Goal: Check status: Check status

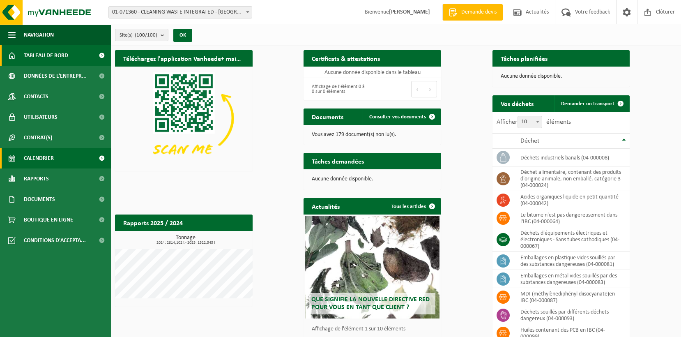
click at [43, 158] on span "Calendrier" at bounding box center [39, 158] width 30 height 21
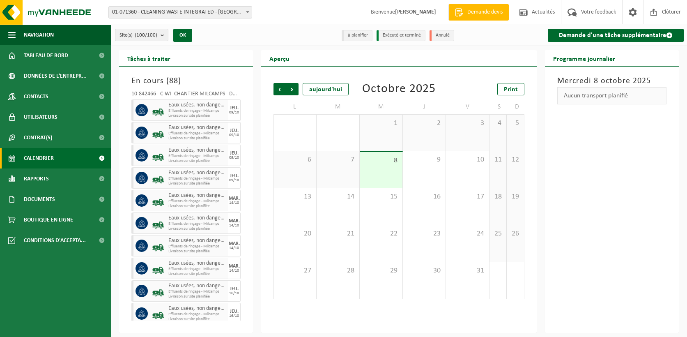
click at [213, 11] on span "01-071360 - CLEANING WASTE INTEGRATED - [GEOGRAPHIC_DATA][PERSON_NAME]" at bounding box center [180, 12] width 143 height 11
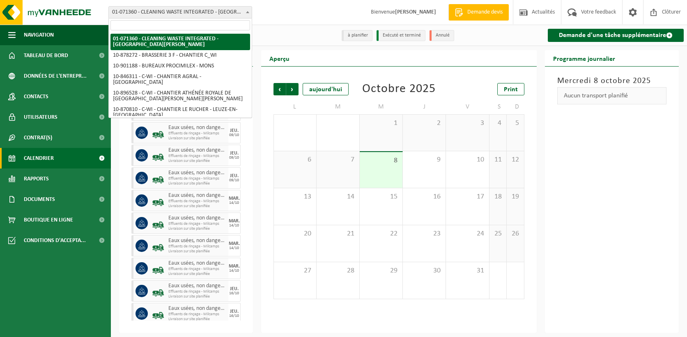
click at [182, 25] on input "search" at bounding box center [180, 25] width 140 height 10
type input "h"
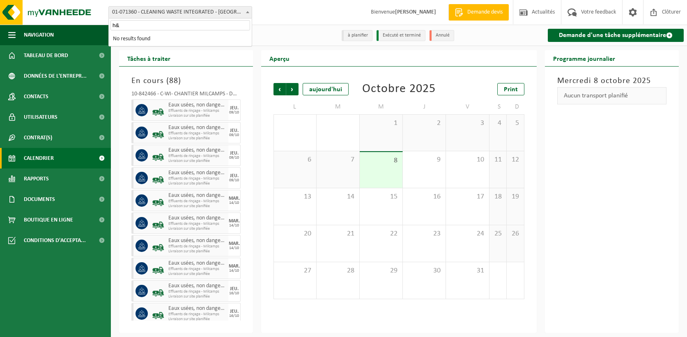
type input "h"
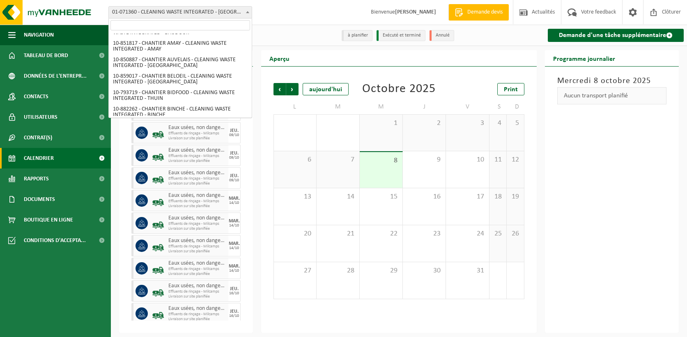
scroll to position [202, 0]
click at [174, 25] on input "search" at bounding box center [180, 25] width 140 height 10
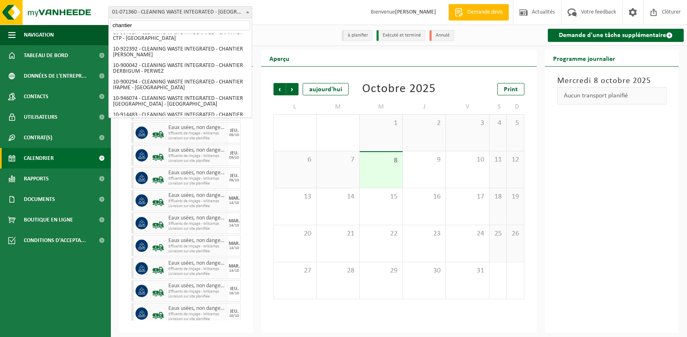
scroll to position [912, 0]
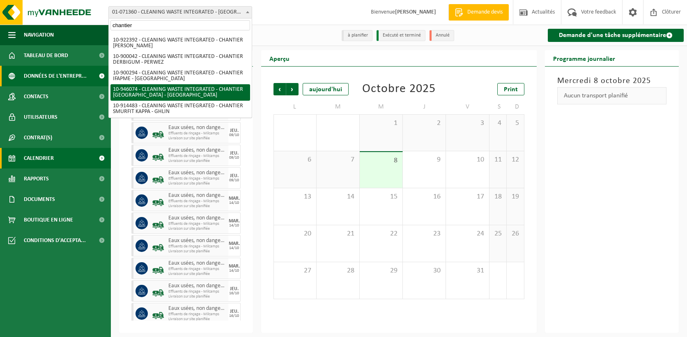
type input "chantier"
